Goal: Task Accomplishment & Management: Complete application form

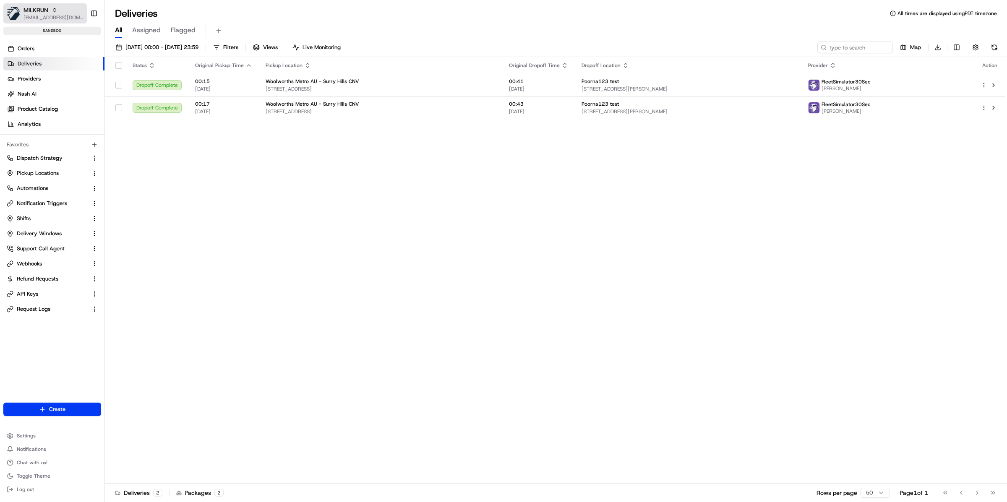
click at [45, 14] on span "kareem@usenash.com" at bounding box center [53, 17] width 60 height 7
type input "bobby"
click at [67, 15] on span "kareem@usenash.com" at bounding box center [53, 17] width 60 height 7
click at [59, 15] on span "[EMAIL_ADDRESS][DOMAIN_NAME]" at bounding box center [53, 17] width 60 height 7
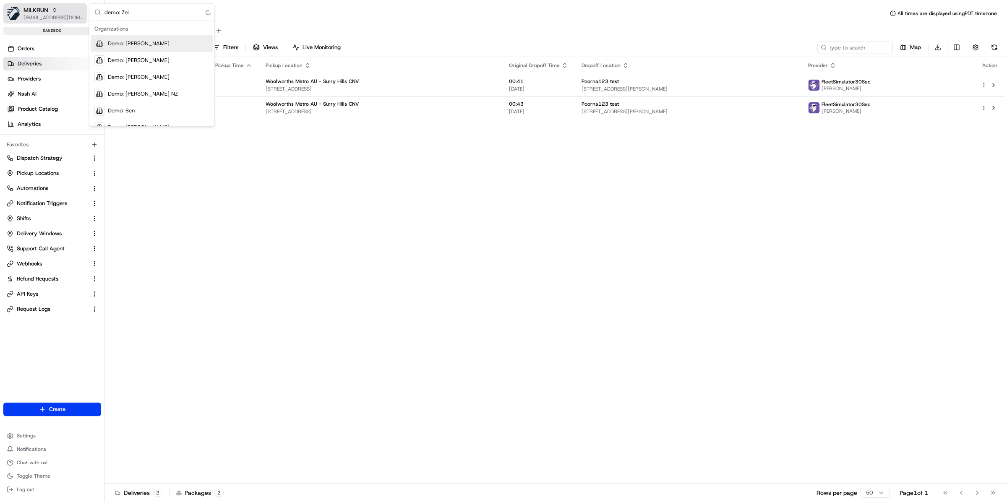
type input "demo: Zeid"
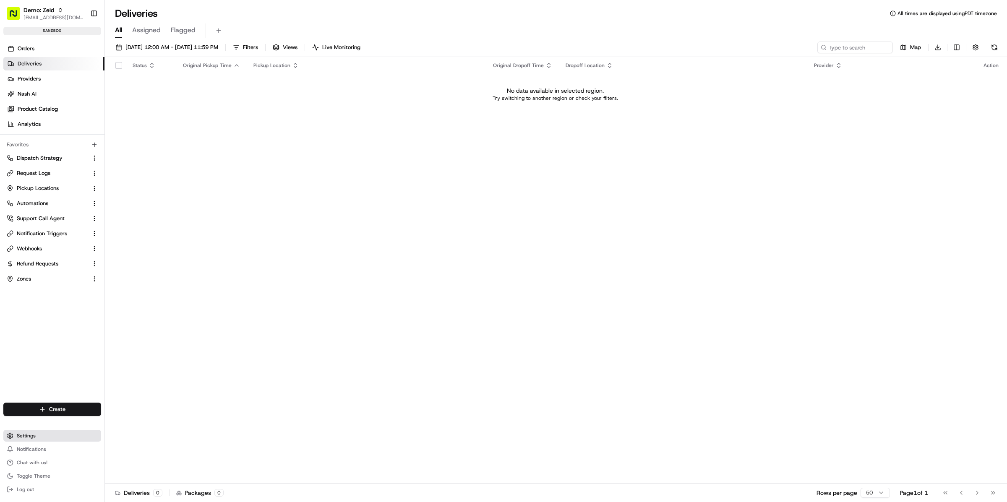
click at [35, 433] on span "Settings" at bounding box center [26, 435] width 19 height 7
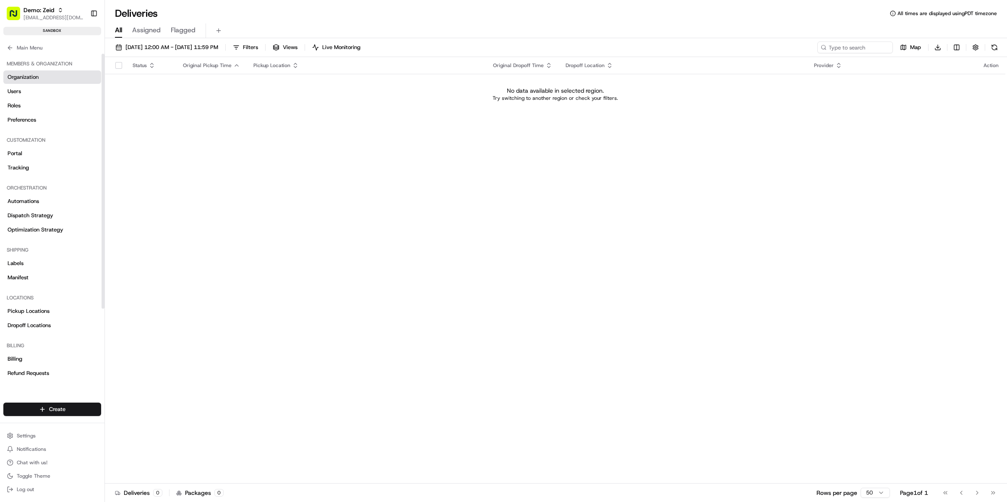
click at [41, 81] on link "Organization" at bounding box center [52, 76] width 98 height 13
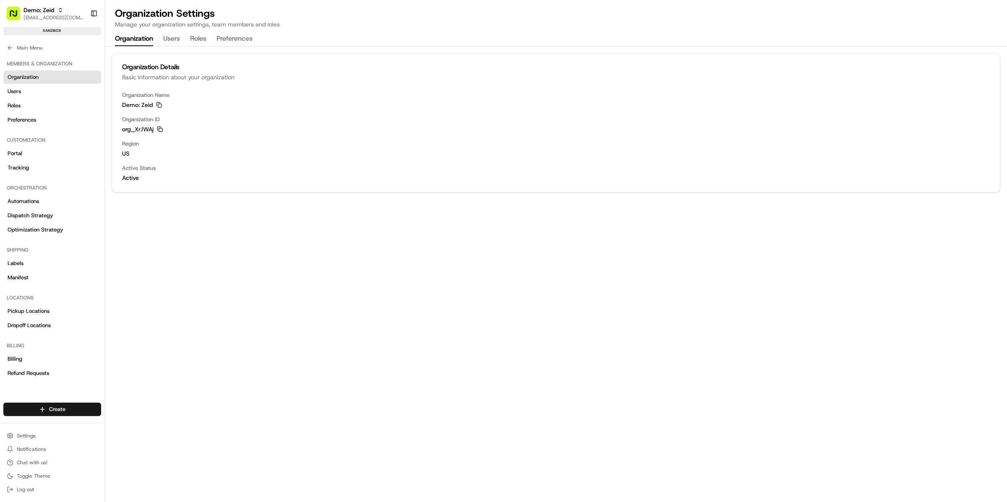
click at [158, 129] on icon "button" at bounding box center [160, 129] width 6 height 6
click at [39, 91] on link "Users" at bounding box center [52, 91] width 98 height 13
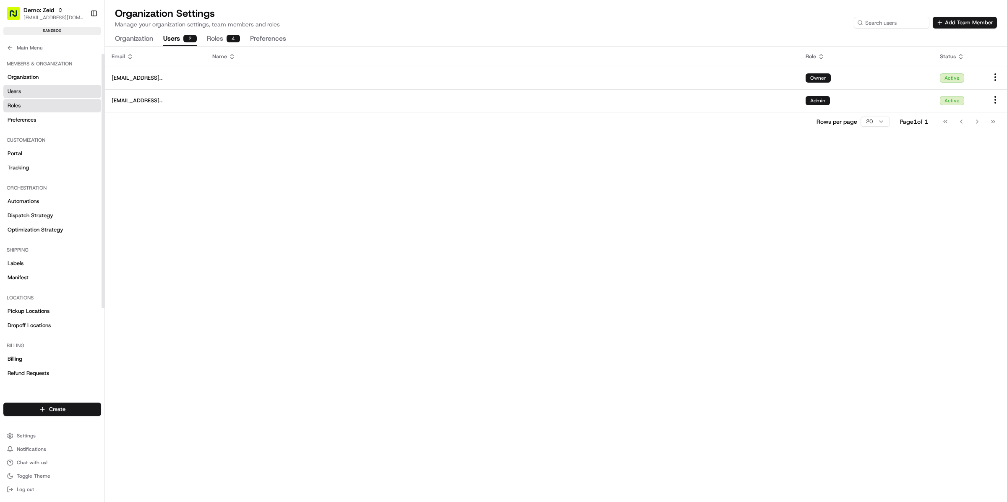
click at [38, 112] on link "Roles" at bounding box center [52, 105] width 98 height 13
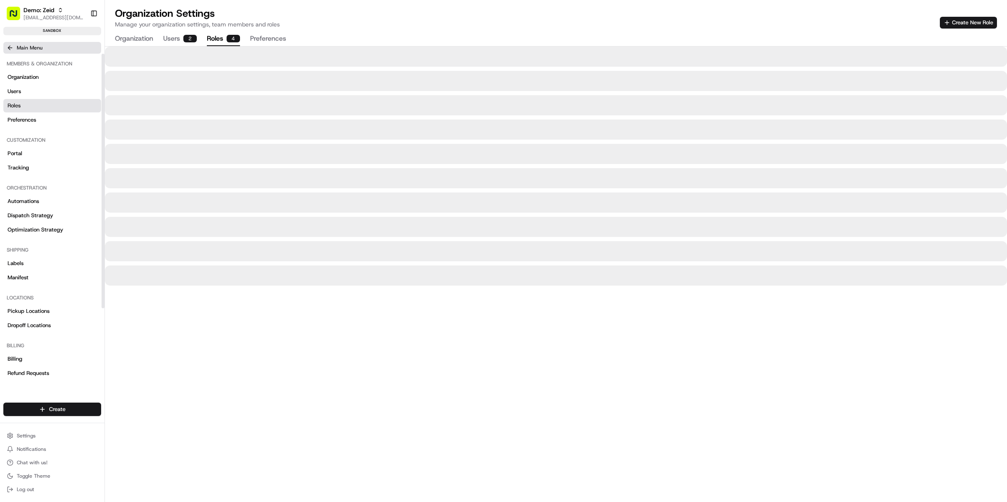
click at [12, 49] on icon at bounding box center [10, 47] width 7 height 7
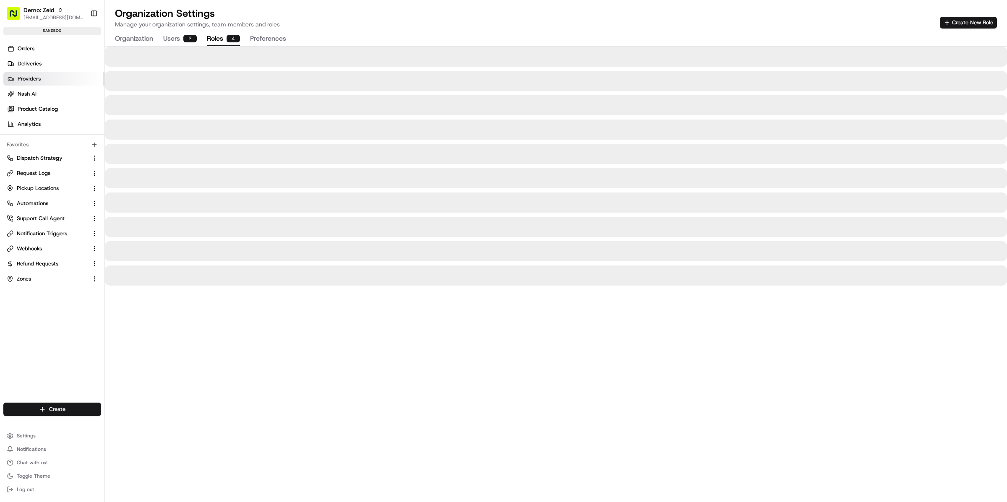
click at [41, 76] on link "Providers" at bounding box center [53, 78] width 101 height 13
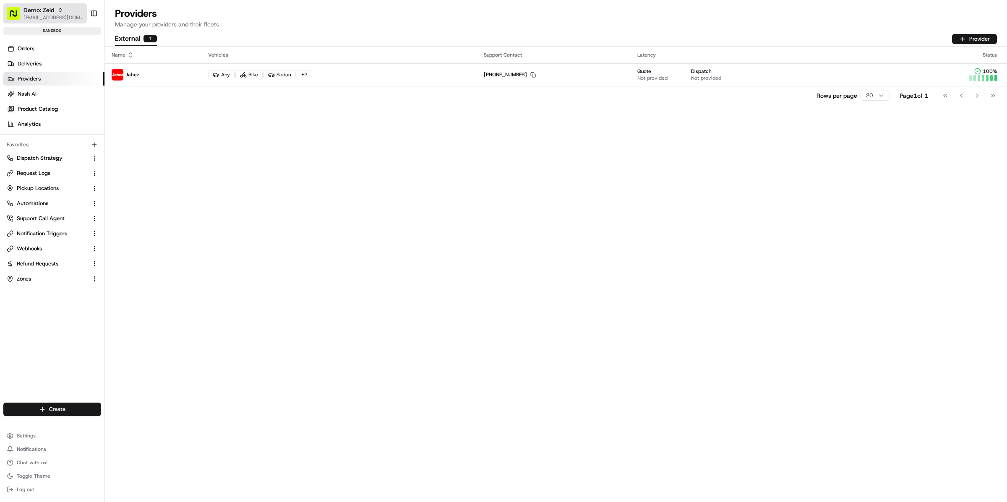
click at [65, 9] on div "Demo: Zeid" at bounding box center [53, 10] width 60 height 8
type input "demo: Zeid"
click at [45, 66] on link "Deliveries" at bounding box center [53, 63] width 101 height 13
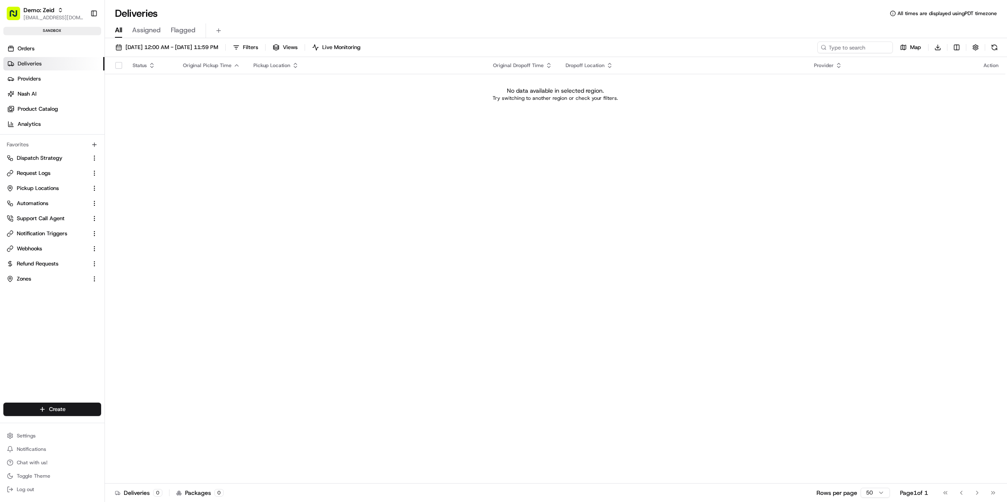
click at [46, 55] on ul "Orders Deliveries Providers Nash AI Product Catalog Analytics" at bounding box center [53, 86] width 101 height 89
click at [46, 50] on link "Orders" at bounding box center [53, 48] width 101 height 13
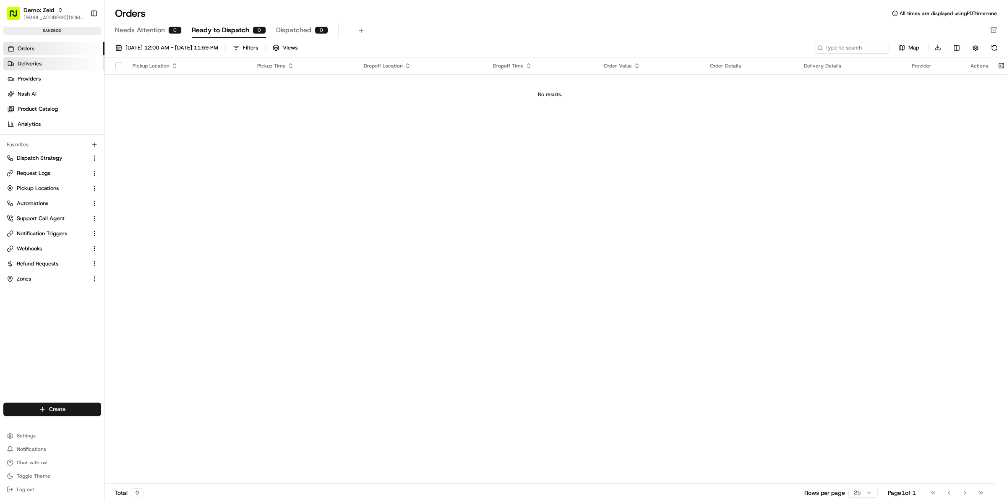
click at [46, 68] on link "Deliveries" at bounding box center [53, 63] width 101 height 13
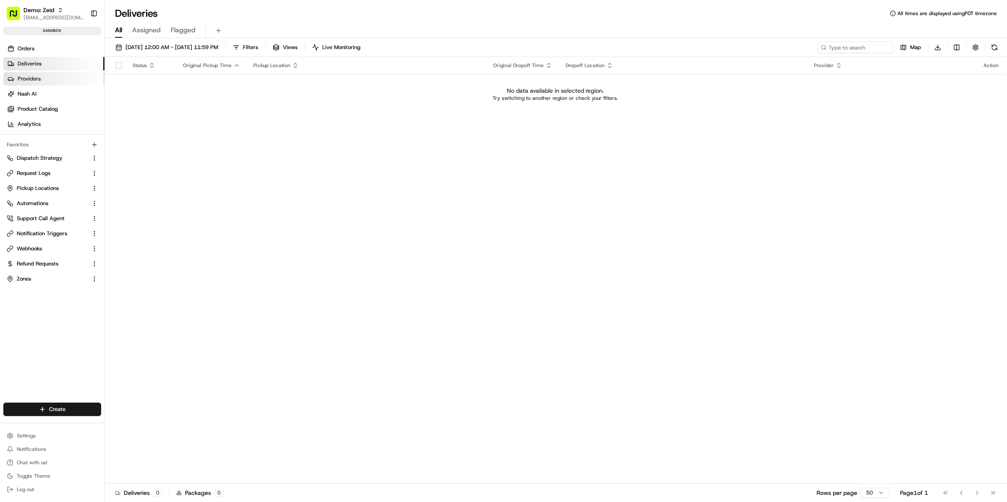
click at [44, 82] on link "Providers" at bounding box center [53, 78] width 101 height 13
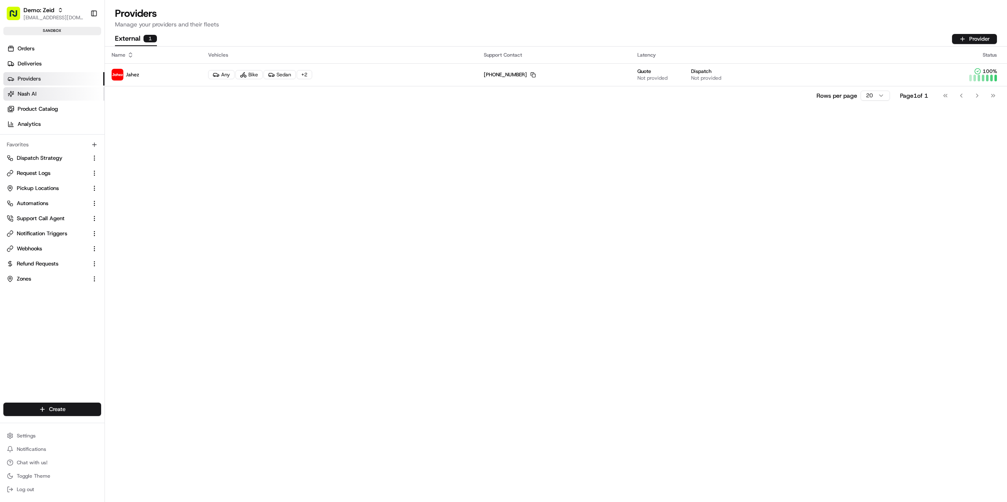
click at [40, 99] on link "Nash AI" at bounding box center [53, 93] width 101 height 13
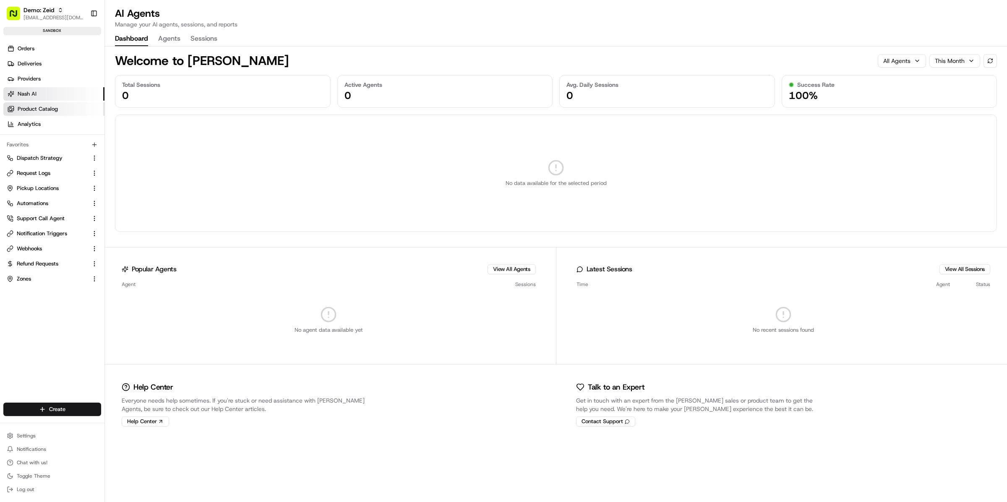
click at [40, 108] on span "Product Catalog" at bounding box center [38, 109] width 40 height 8
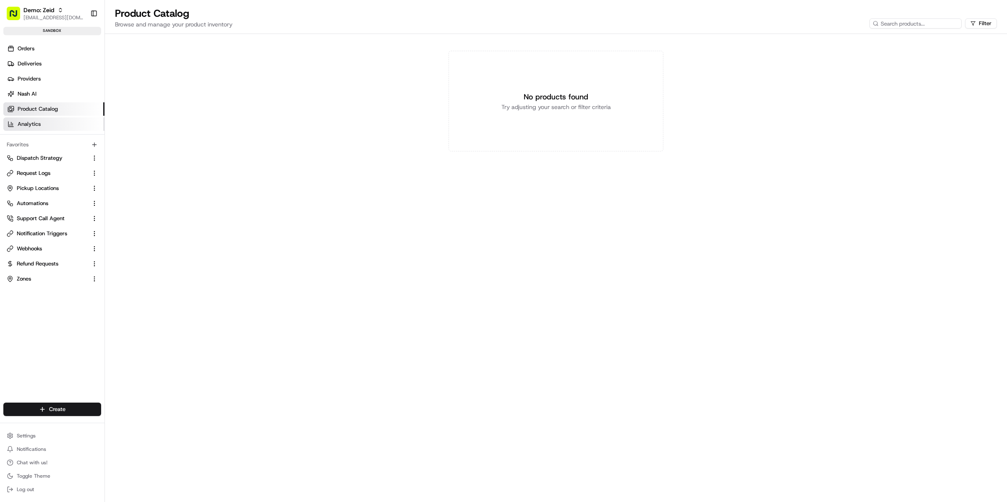
click at [41, 120] on link "Analytics" at bounding box center [53, 123] width 101 height 13
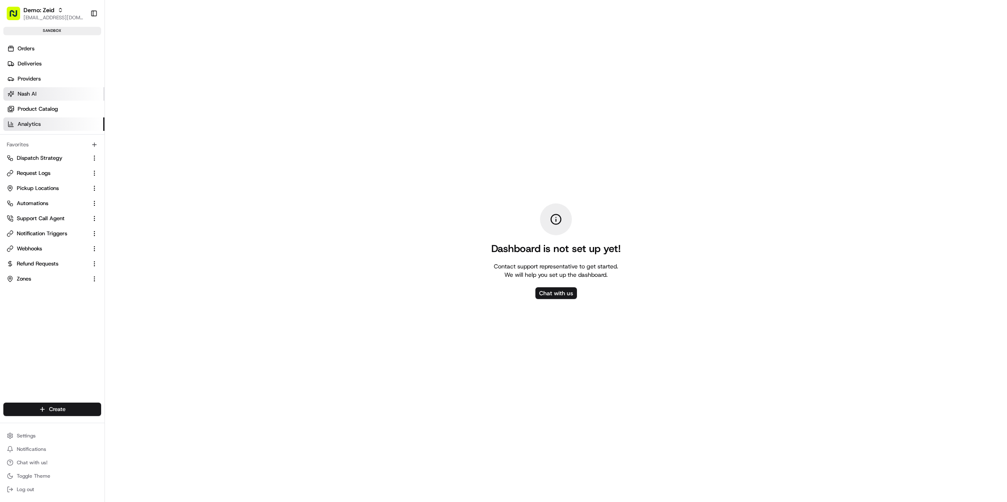
click at [40, 99] on link "Nash AI" at bounding box center [53, 93] width 101 height 13
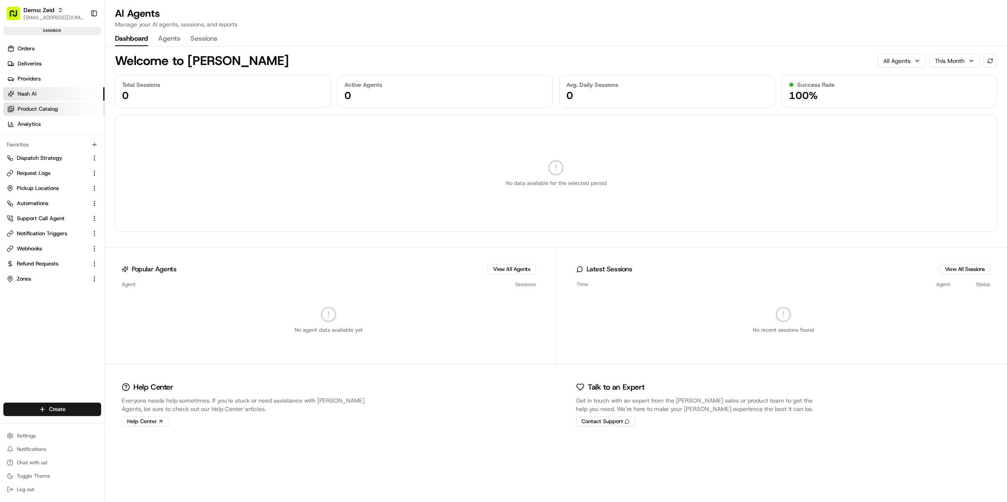
click at [40, 108] on span "Product Catalog" at bounding box center [38, 109] width 40 height 8
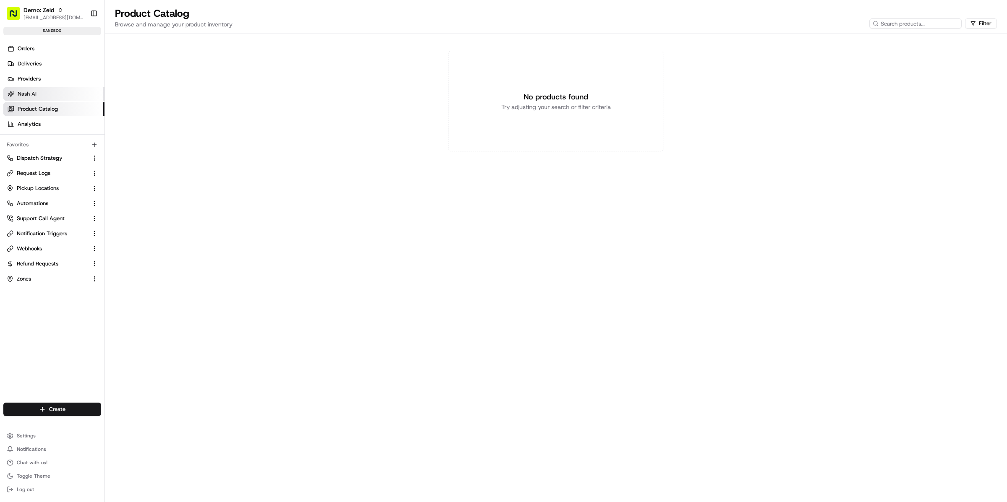
click at [44, 94] on link "Nash AI" at bounding box center [53, 93] width 101 height 13
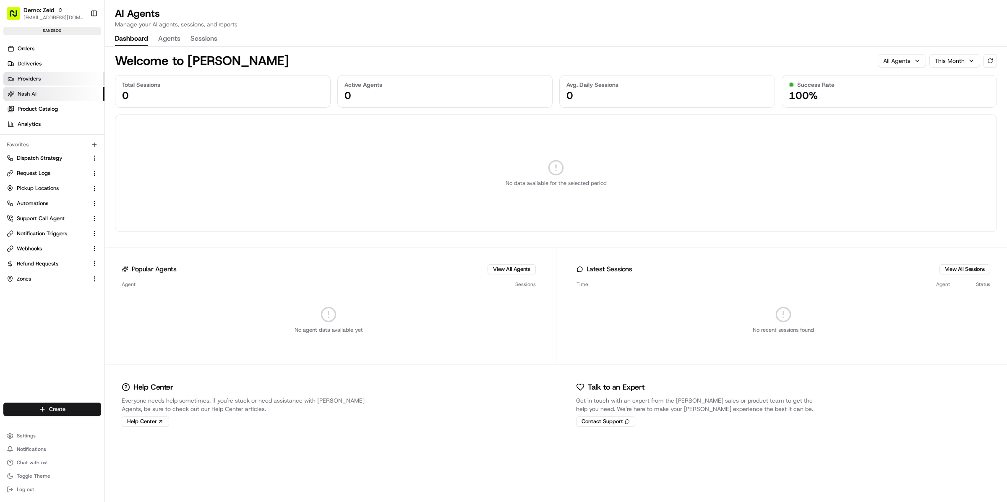
click at [44, 75] on link "Providers" at bounding box center [53, 78] width 101 height 13
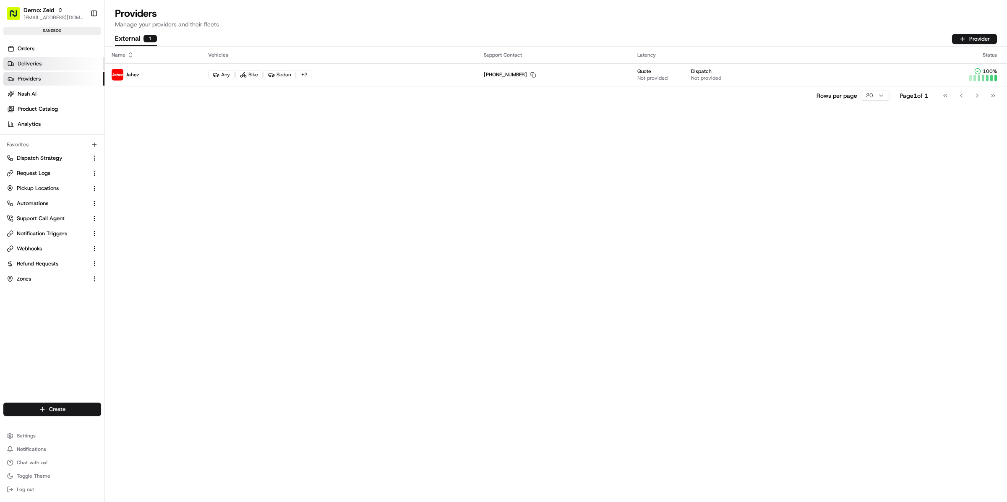
click at [46, 66] on link "Deliveries" at bounding box center [53, 63] width 101 height 13
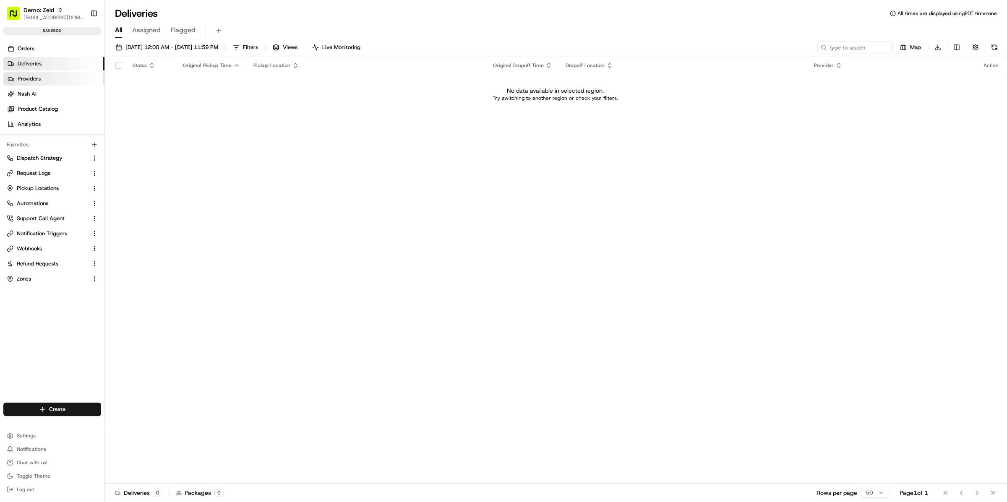
click at [45, 79] on link "Providers" at bounding box center [53, 78] width 101 height 13
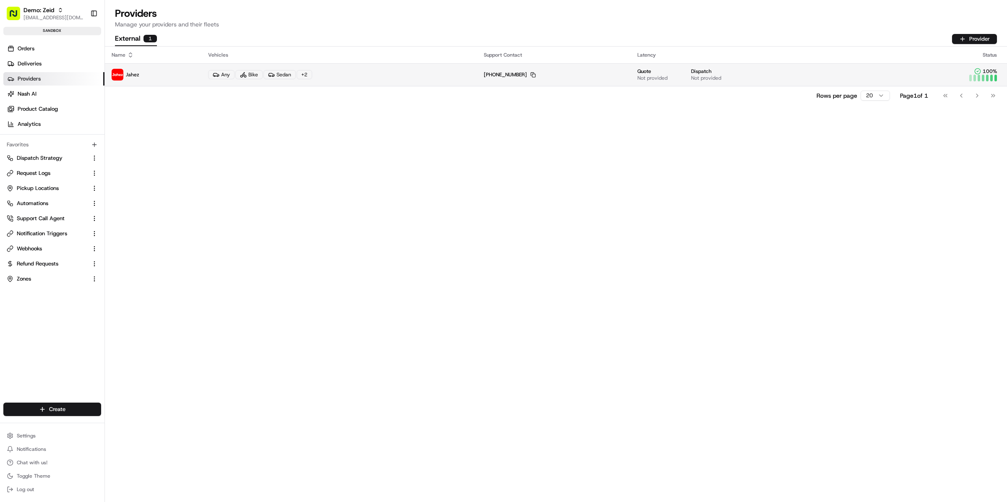
click at [116, 77] on img at bounding box center [118, 75] width 12 height 12
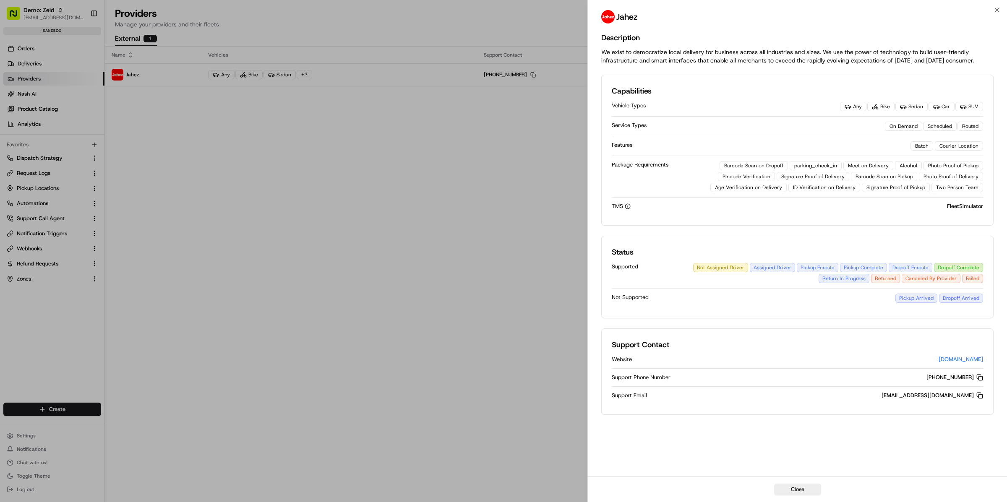
click at [633, 50] on p "We exist to democratize local delivery for business across all industries and s…" at bounding box center [797, 56] width 392 height 17
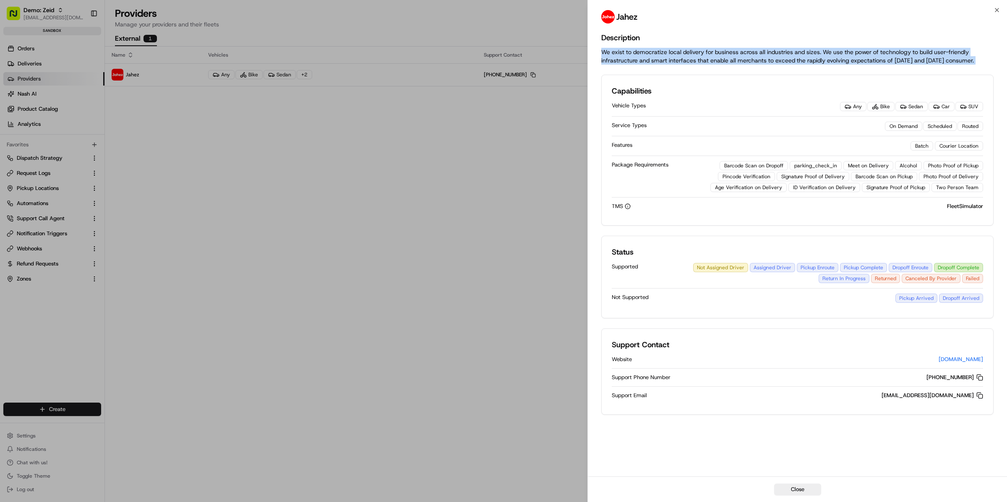
click at [633, 50] on p "We exist to democratize local delivery for business across all industries and s…" at bounding box center [797, 56] width 392 height 17
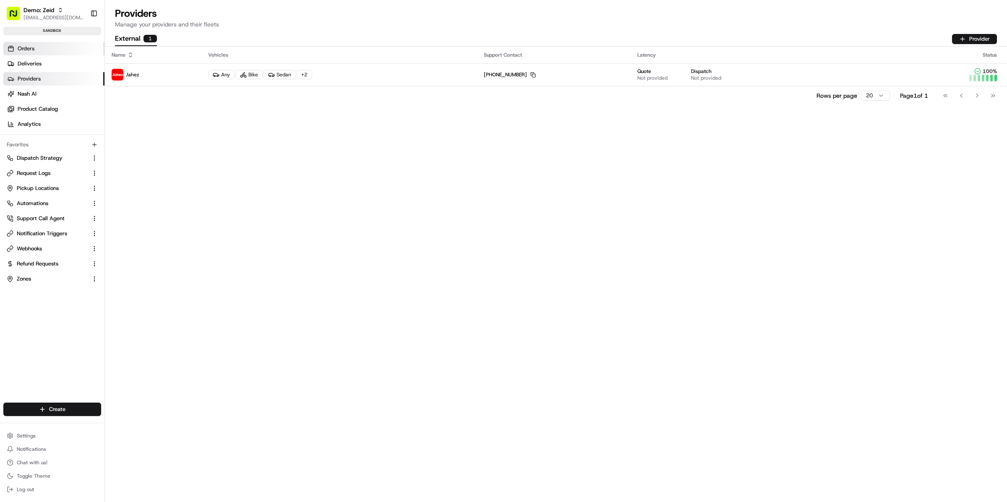
click at [31, 50] on span "Orders" at bounding box center [26, 49] width 17 height 8
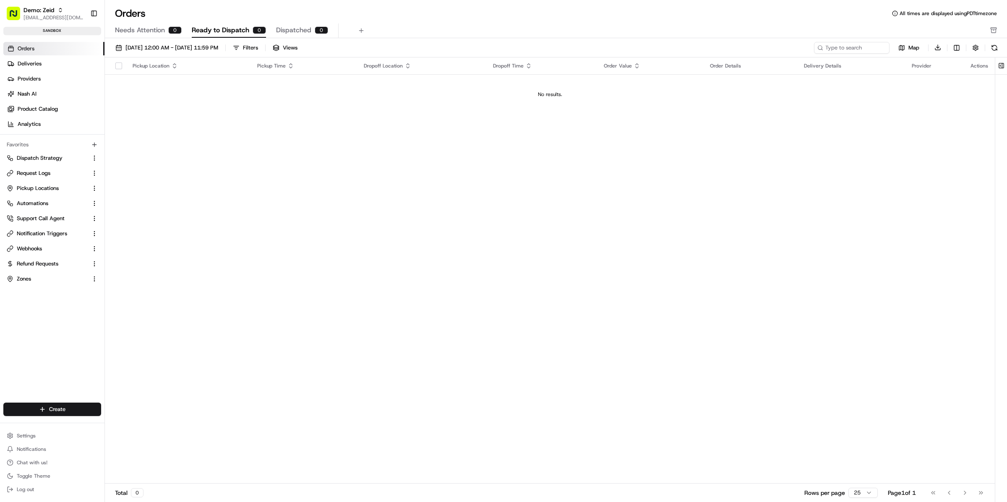
click at [40, 43] on link "Orders" at bounding box center [53, 48] width 101 height 13
click at [38, 60] on span "Deliveries" at bounding box center [30, 64] width 24 height 8
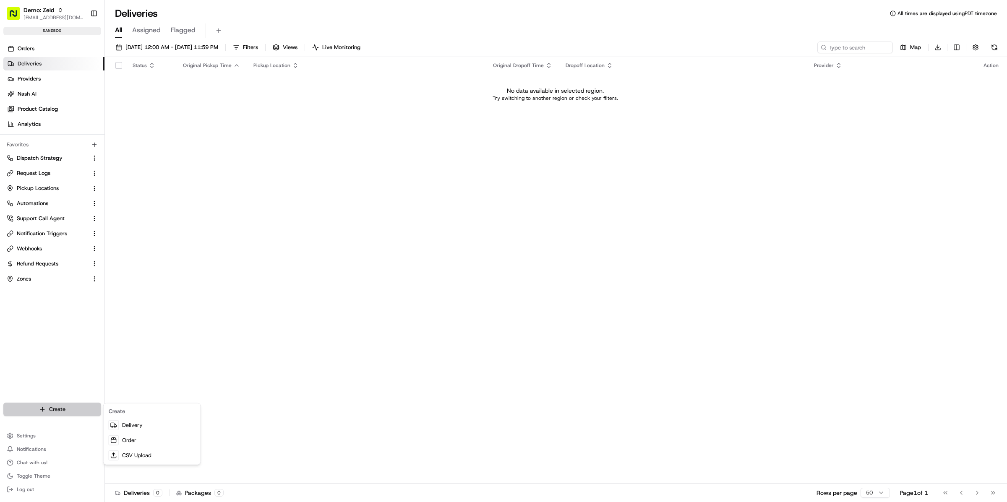
click at [63, 407] on html "Demo: Zeid kareem@usenash.com Toggle Sidebar sandbox Orders Deliveries Provider…" at bounding box center [503, 251] width 1007 height 502
click at [59, 410] on html "Demo: Zeid kareem@usenash.com Toggle Sidebar sandbox Orders Deliveries Provider…" at bounding box center [503, 251] width 1007 height 502
click at [150, 441] on link "Order" at bounding box center [152, 440] width 94 height 15
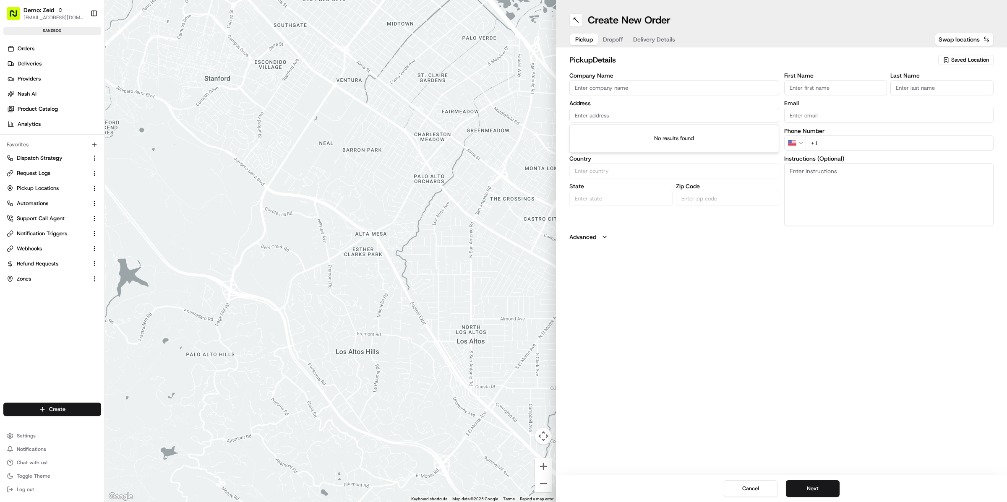
click at [606, 117] on input "text" at bounding box center [674, 115] width 210 height 15
paste input "3880 Omar Mahdi, Al Hamra District, 7715, Jeddah 23324, Saudi Arabia"
click at [638, 128] on div "3880 Omar Mahdi, 23324, 7715, Jeddah 23324, Saudi Arabia" at bounding box center [674, 136] width 206 height 20
type input "3880 Omar Mahdi, Al Hamra District, 7715, Jeddah 23324, Saudi Arabia"
type input "Jeddah"
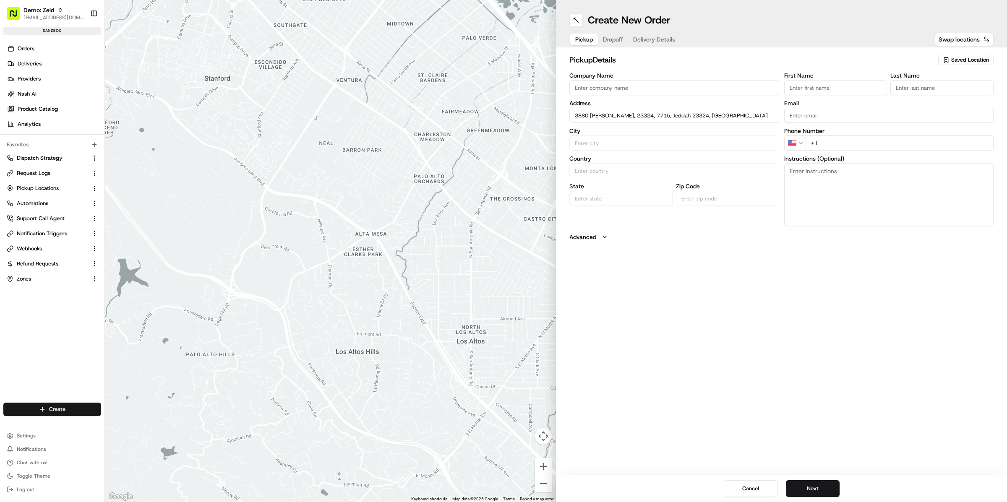
type input "Saudi Arabia"
type input "Makkah Province"
type input "23324"
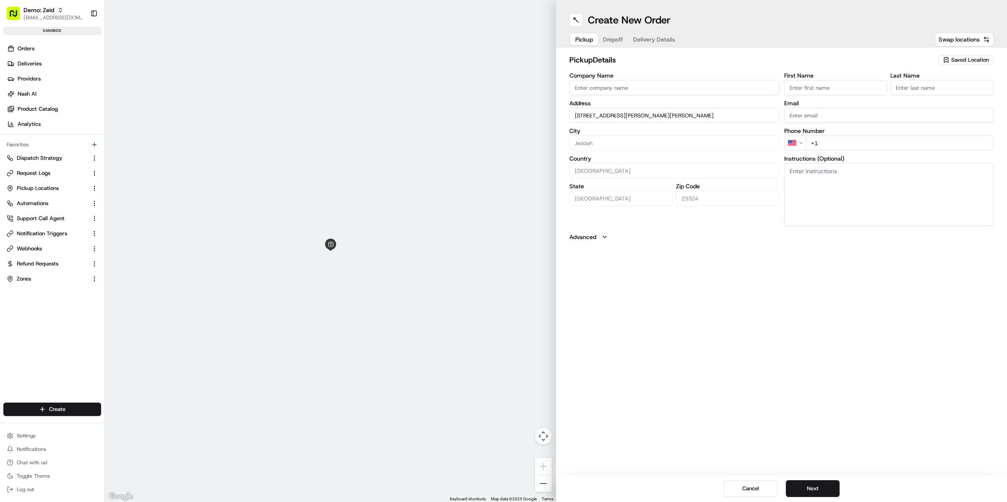
type input "3880 Omar Mahdi, Al Hamra District, 7715, Jeddah 23324, Saudi Arabia"
click at [675, 88] on input "Company Name" at bounding box center [674, 87] width 210 height 15
type input "Nash"
click at [610, 37] on button "Dropoff" at bounding box center [613, 40] width 30 height 12
click at [620, 117] on input "text" at bounding box center [674, 115] width 210 height 15
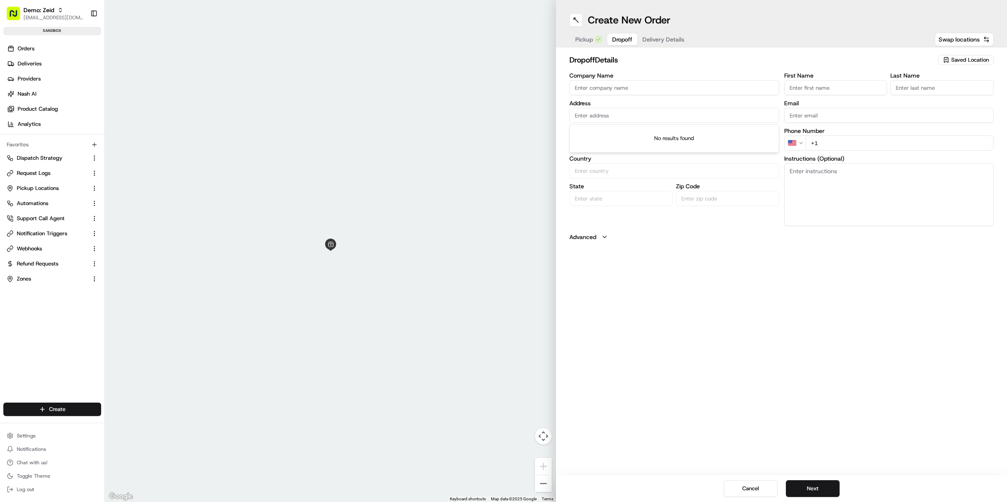
paste input "G5Q6+F2P, Al Andalus, Jeddah 23325, Saudi Arabia"
click at [663, 134] on div "No results found" at bounding box center [674, 139] width 209 height 28
drag, startPoint x: 718, startPoint y: 117, endPoint x: 557, endPoint y: 104, distance: 162.0
click at [557, 104] on div "dropoff Details Saved Location Company Name Address G5Q6+F2P, Al Andalus, Jedda…" at bounding box center [781, 147] width 451 height 201
paste input "text"
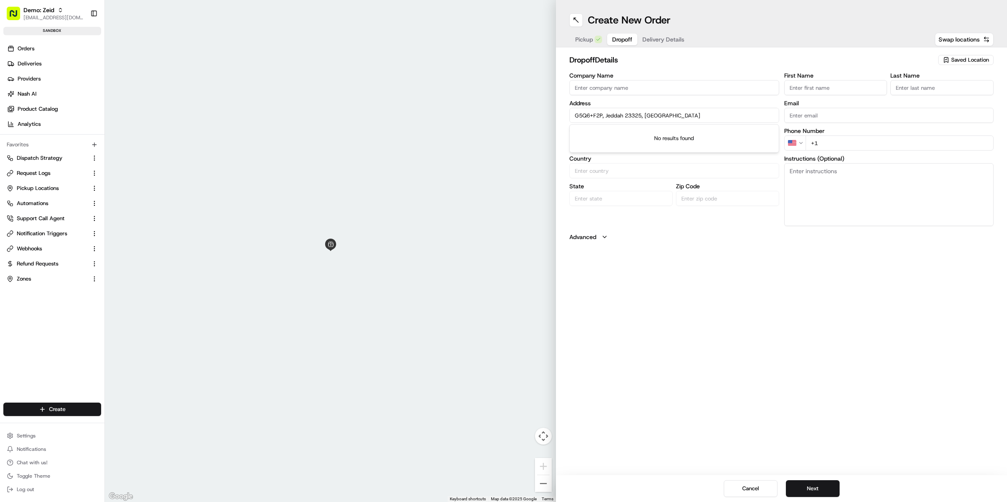
click at [644, 119] on input "G5Q6+F2P, Jeddah 23325, Saudi Arabia" at bounding box center [674, 115] width 210 height 15
paste input "JCAA2531، 7888 Arafat, Al Andalus، 2531"
click at [650, 129] on div "JCAA2531 Arafat, Jeddah Saudi Arabia" at bounding box center [674, 132] width 206 height 13
type input "JCAA2531, 2531 Arafat, 7888, Al Andalus, Jeddah 23325, Saudi Arabia"
type input "Jeddah"
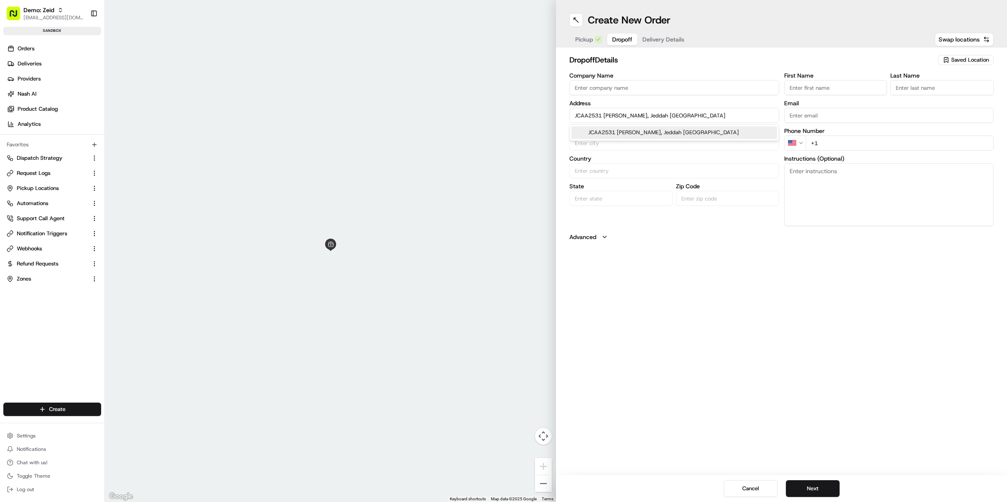
type input "Saudi Arabia"
type input "Makkah Province"
type input "23325"
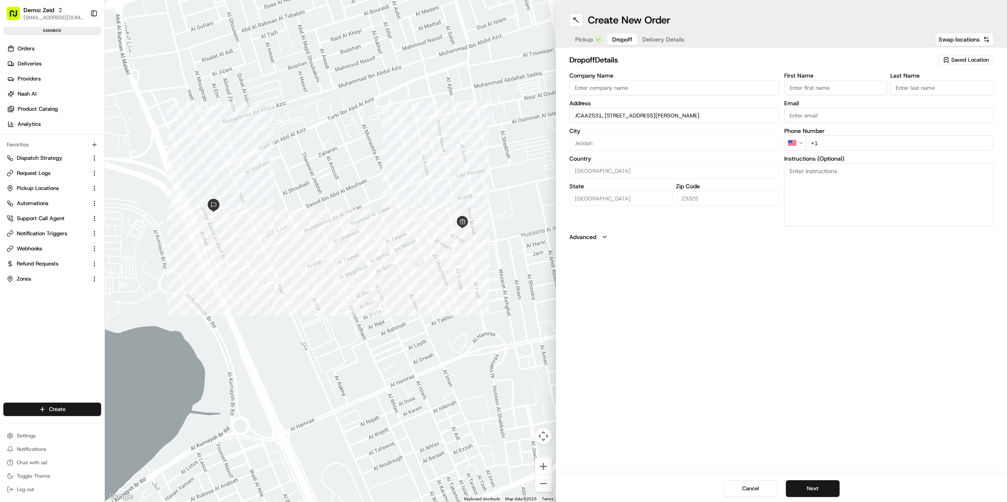
type input "JCAA2531, 2531 Arafat, 7888, Al Andalus, Jeddah 23325, Saudi Arabia"
click at [803, 82] on input "First Name" at bounding box center [835, 87] width 103 height 15
type input "Zied"
type input "Hreish"
click at [865, 146] on input "+1" at bounding box center [899, 142] width 188 height 15
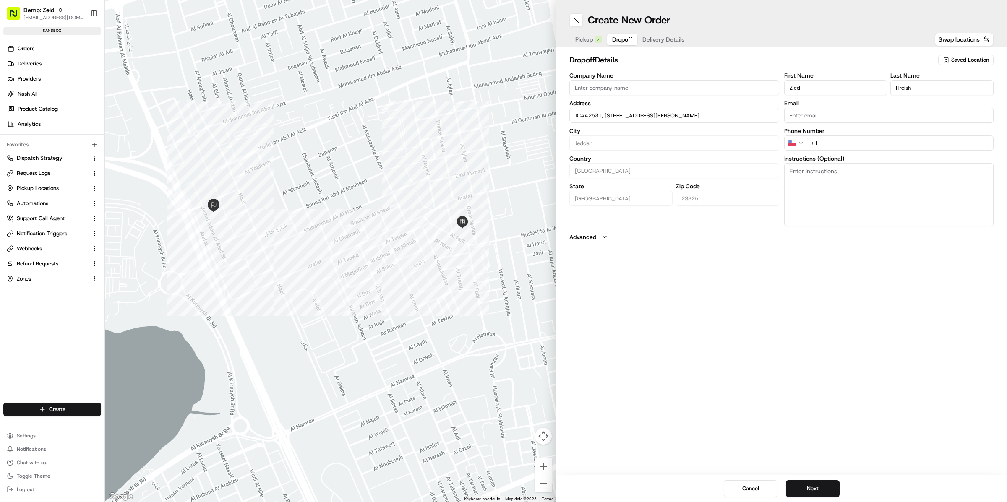
paste input "500 555 0006"
type input "+1 500 555 0006"
click at [584, 39] on span "Pickup" at bounding box center [584, 39] width 18 height 8
click at [824, 150] on input "+1" at bounding box center [899, 142] width 188 height 15
paste input "500 555 0006"
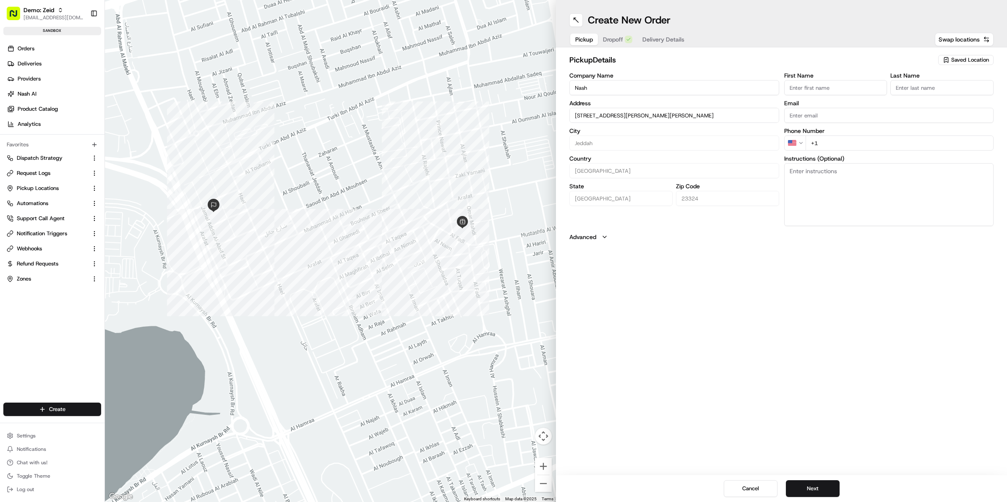
type input "+1 500 555 0006"
click at [657, 45] on button "Delivery Details" at bounding box center [663, 40] width 52 height 12
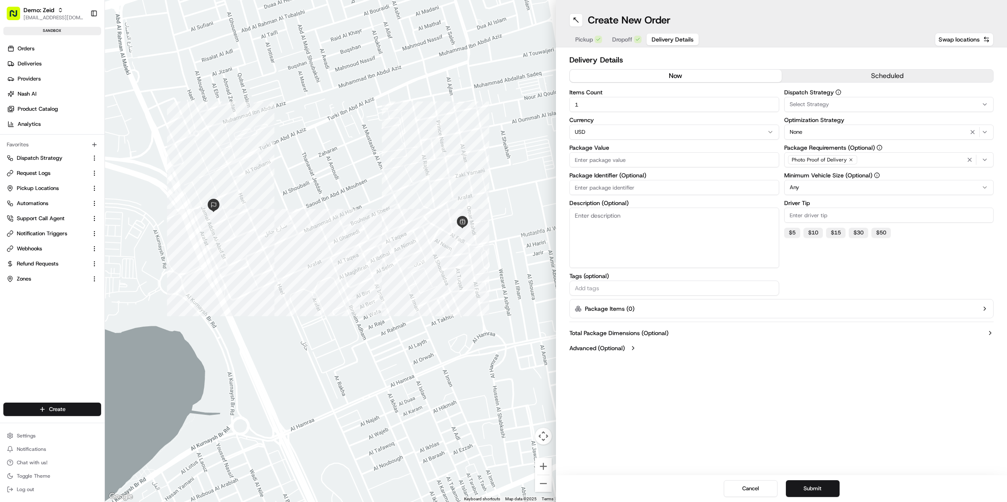
click at [628, 157] on input "Package Value" at bounding box center [674, 159] width 210 height 15
type input "10"
click at [613, 130] on html "Demo: Zeid kareem@usenash.com Toggle Sidebar sandbox Orders Deliveries Provider…" at bounding box center [503, 251] width 1007 height 502
click at [817, 479] on div "Cancel Submit" at bounding box center [781, 488] width 451 height 27
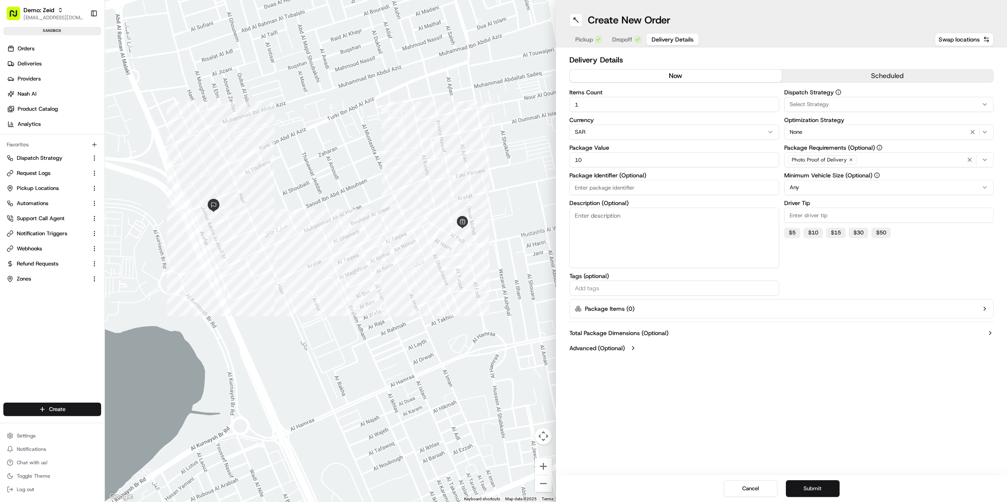
click at [820, 485] on button "Submit" at bounding box center [813, 488] width 54 height 17
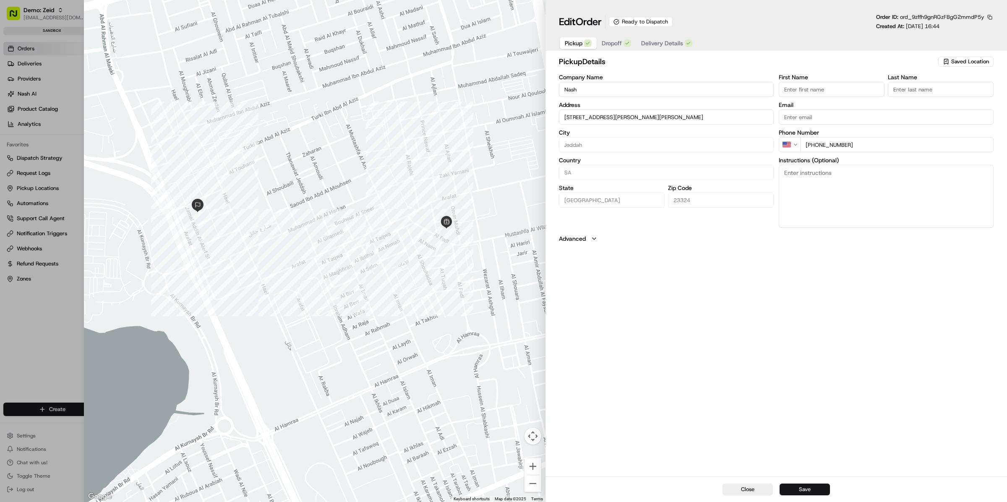
click at [799, 491] on button "Save" at bounding box center [804, 490] width 50 height 12
type input "+1"
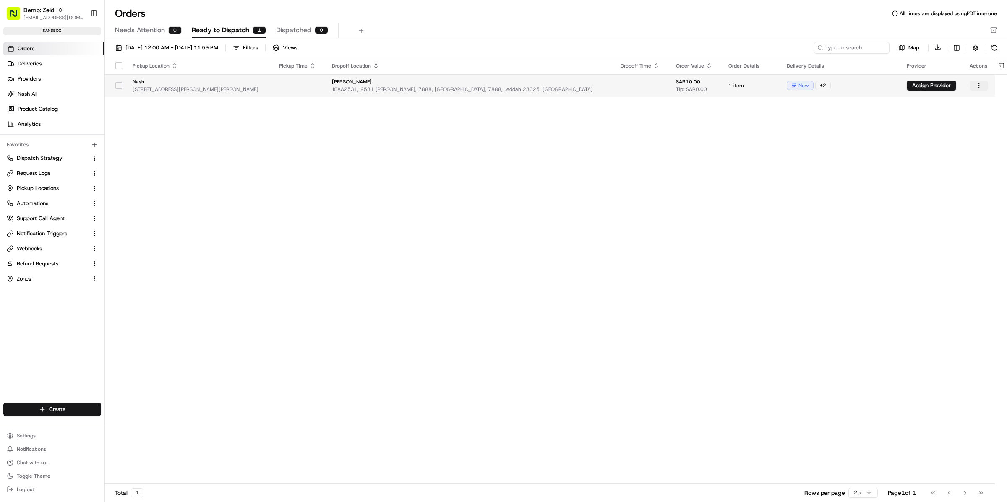
click at [979, 83] on html "Demo: Zeid kareem@usenash.com Toggle Sidebar sandbox Orders Deliveries Provider…" at bounding box center [503, 251] width 1007 height 502
click at [938, 135] on div "Dispatch" at bounding box center [960, 138] width 90 height 13
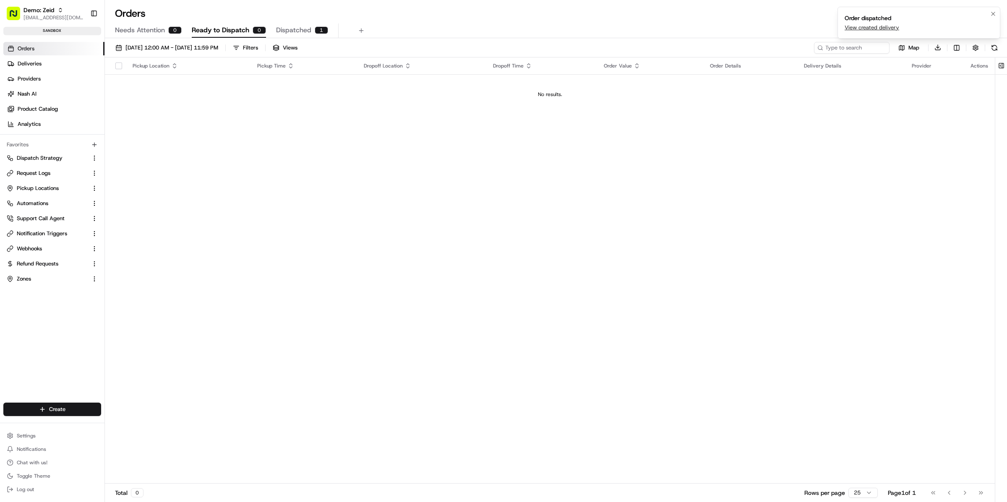
click at [868, 26] on link "View created delivery" at bounding box center [871, 28] width 55 height 8
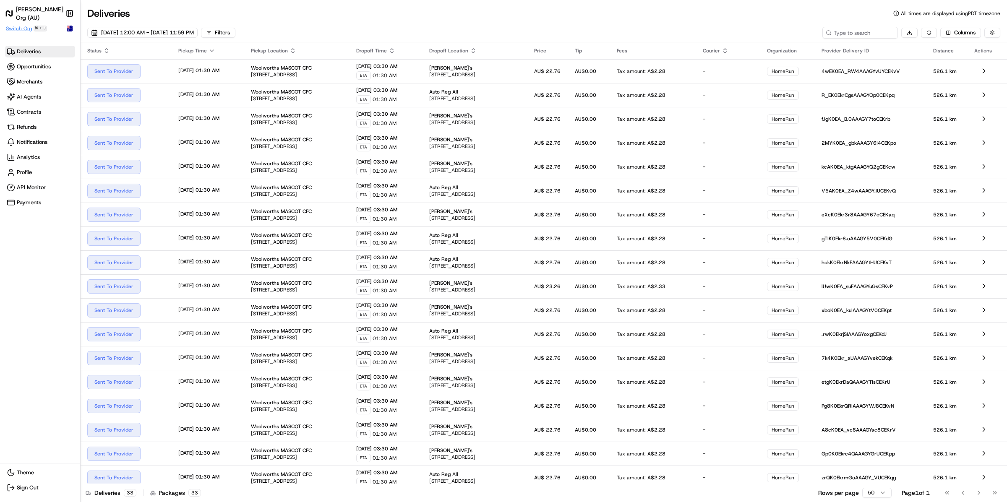
click at [27, 31] on span "Switch Org" at bounding box center [19, 28] width 26 height 7
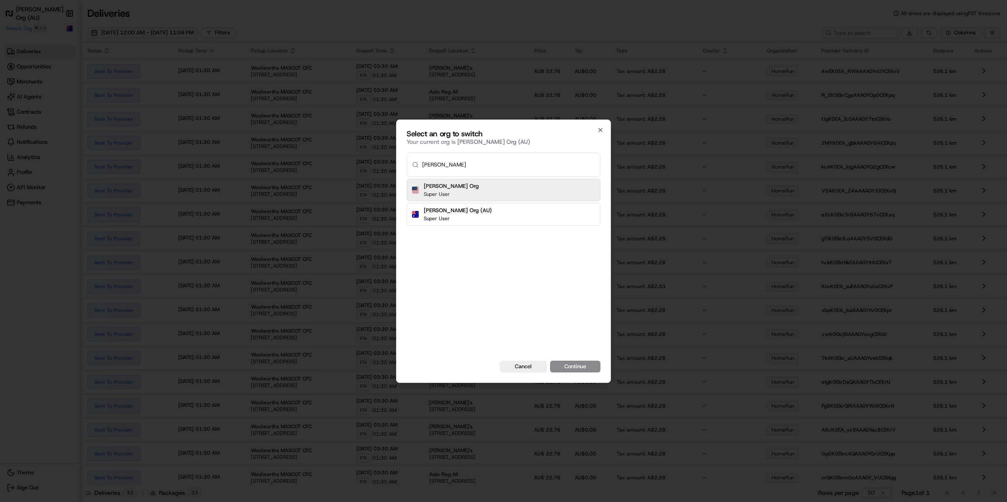
type input "nash"
click at [550, 361] on button "Continue" at bounding box center [575, 367] width 50 height 12
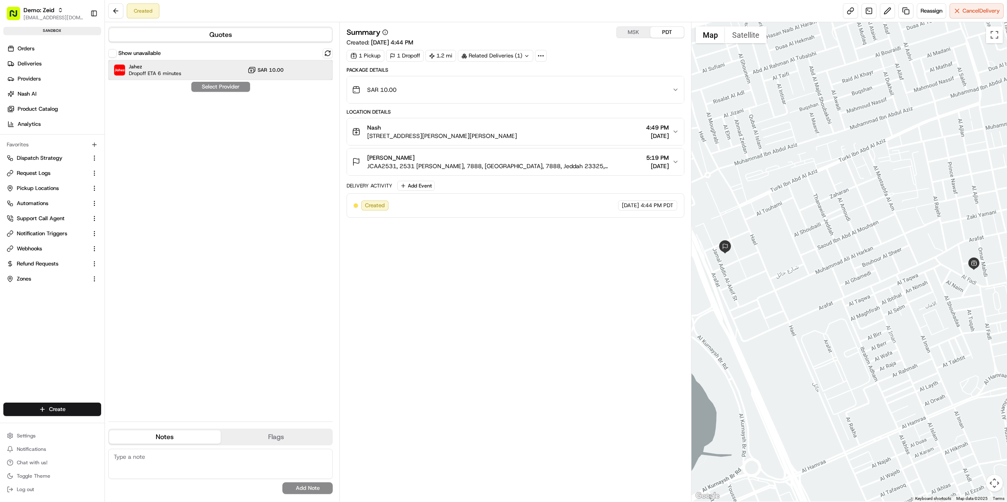
click at [162, 76] on span "Dropoff ETA 6 minutes" at bounding box center [155, 73] width 52 height 7
click at [203, 86] on button "Assign Provider" at bounding box center [221, 87] width 60 height 10
